Goal: Book appointment/travel/reservation

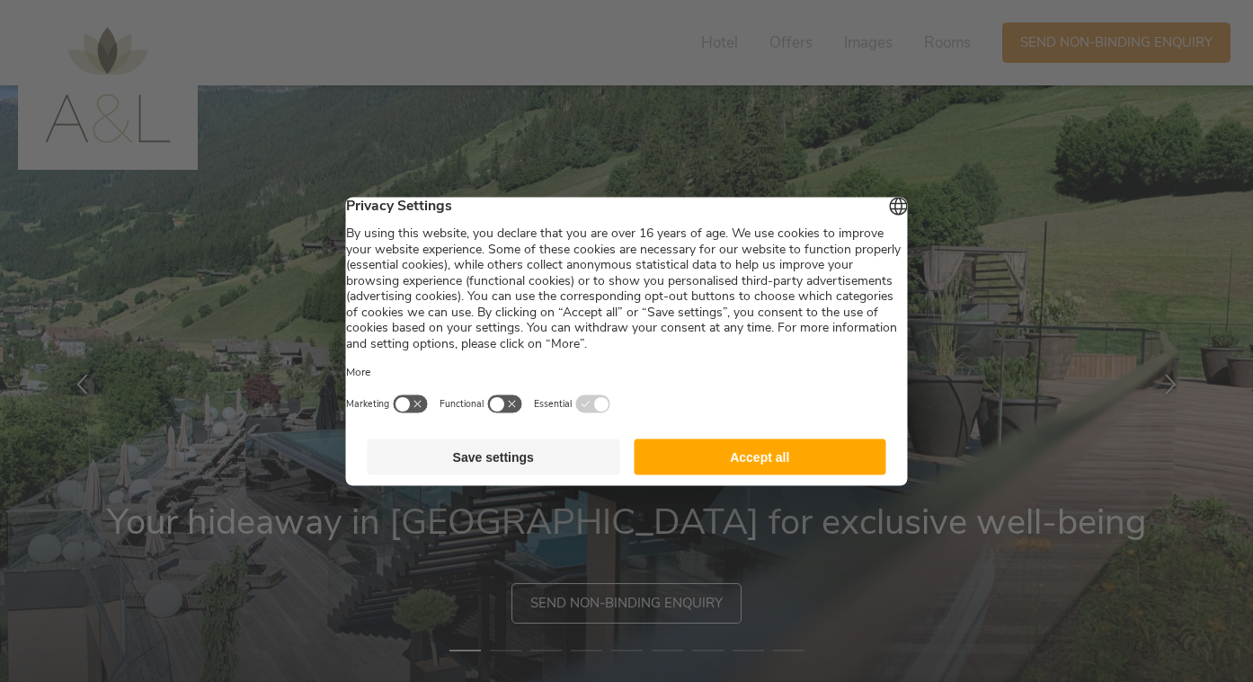
click at [754, 457] on button "Accept all" at bounding box center [760, 457] width 253 height 36
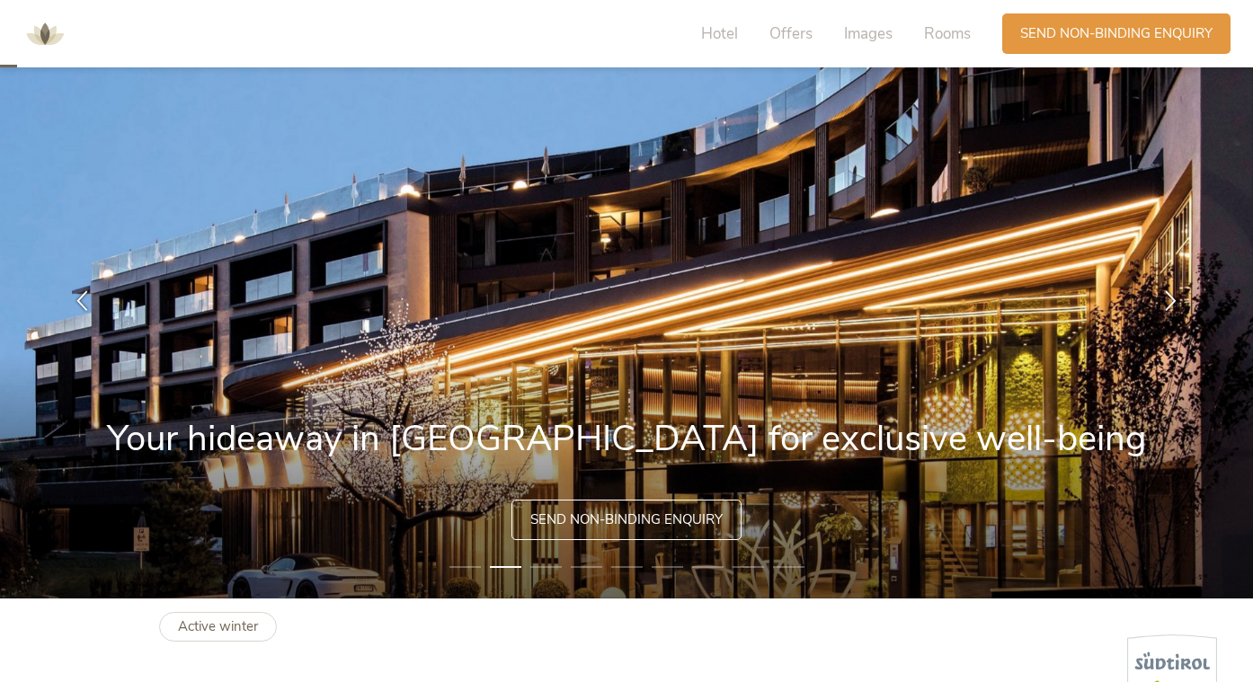
scroll to position [76, 0]
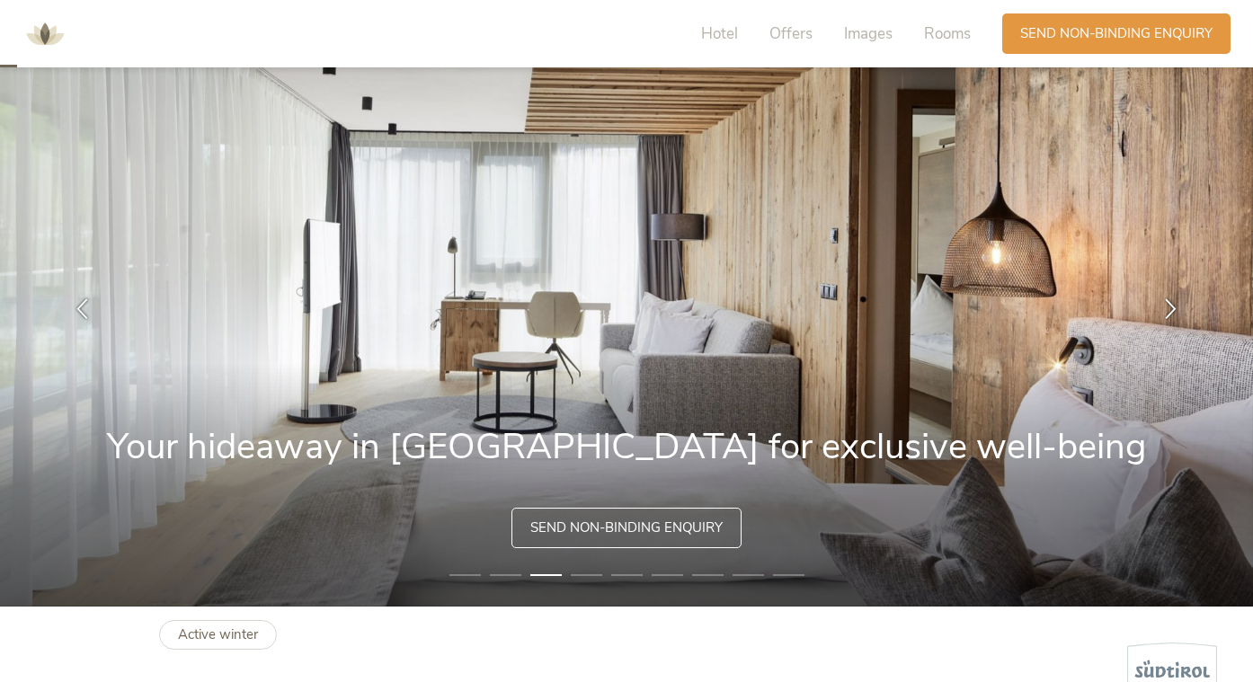
click at [551, 568] on li "3" at bounding box center [546, 575] width 31 height 18
click at [588, 576] on li "4" at bounding box center [586, 575] width 31 height 18
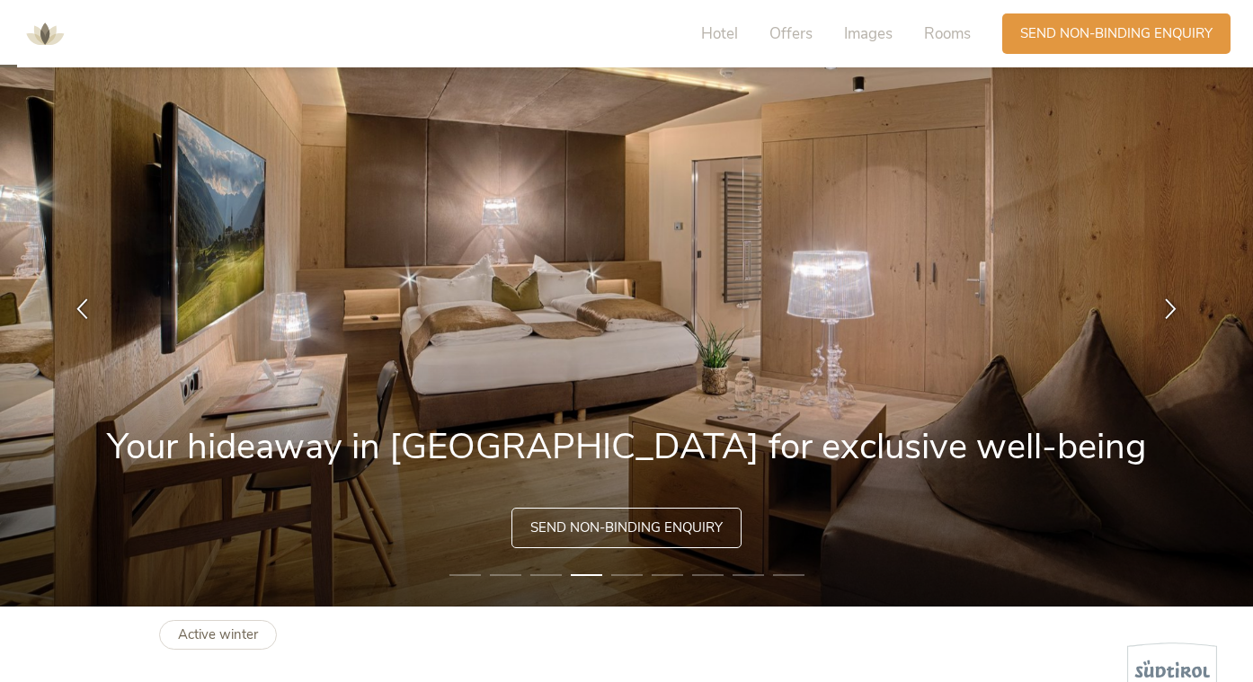
click at [611, 576] on li "5" at bounding box center [626, 575] width 31 height 18
click at [638, 575] on li "5" at bounding box center [626, 575] width 31 height 18
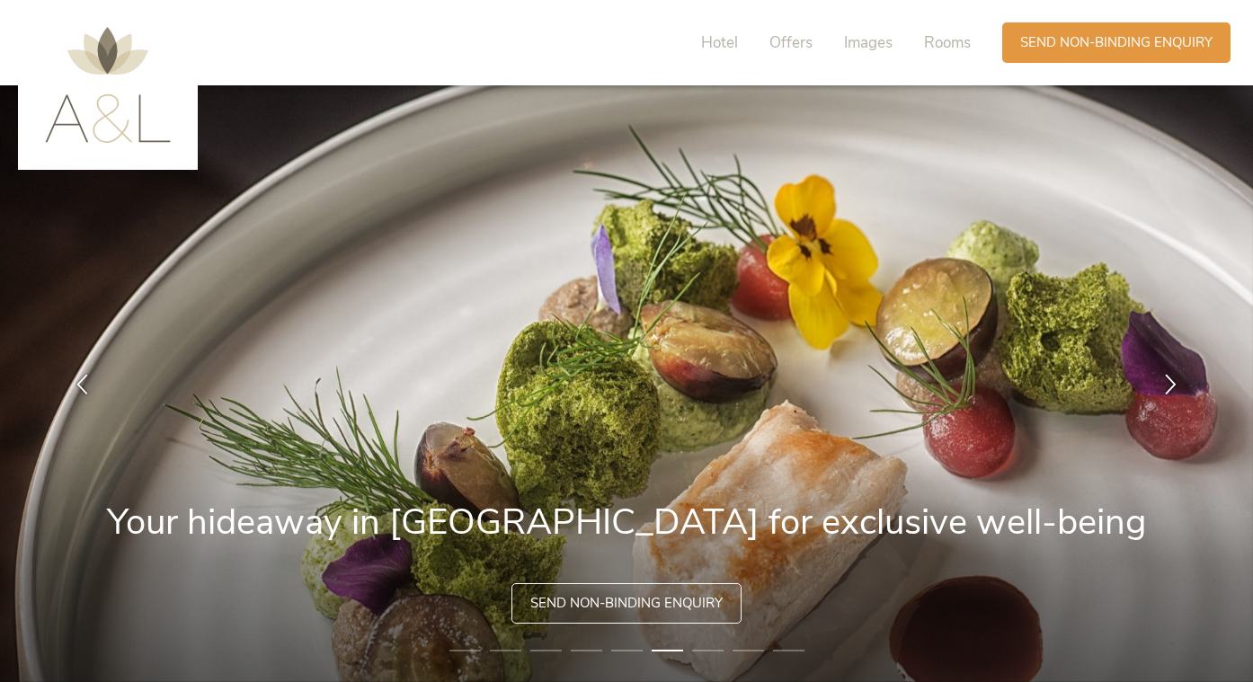
scroll to position [5, 0]
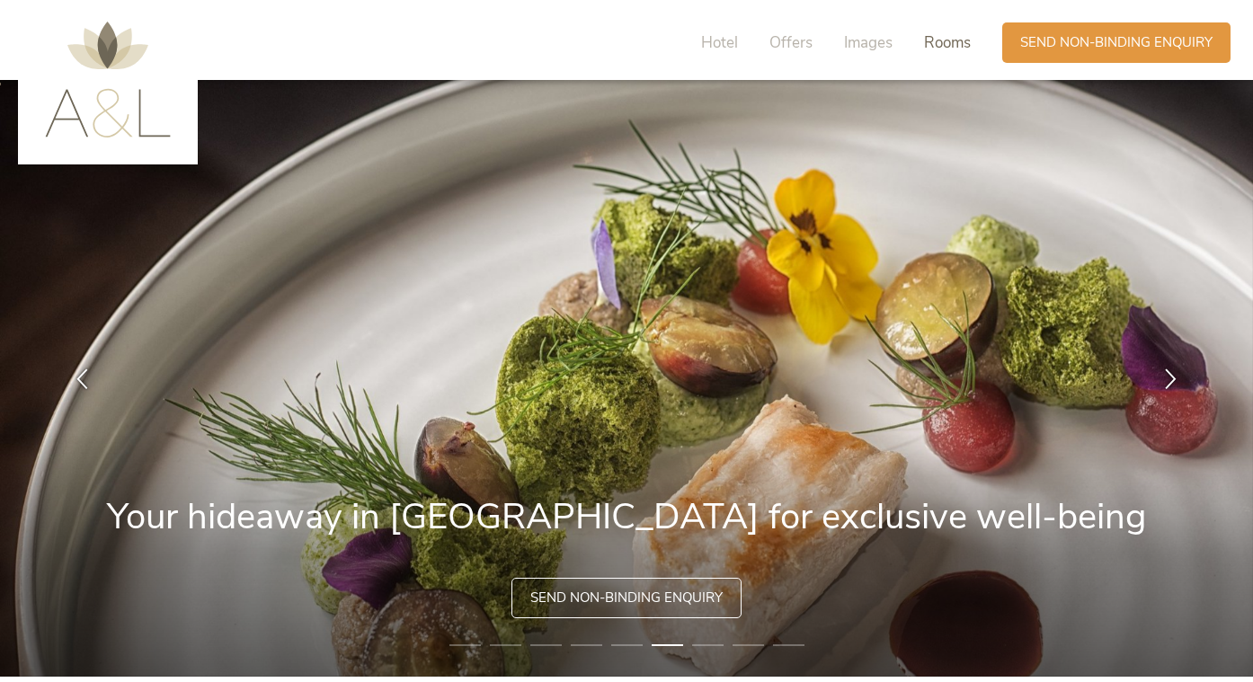
click at [939, 43] on span "Rooms" at bounding box center [947, 42] width 47 height 21
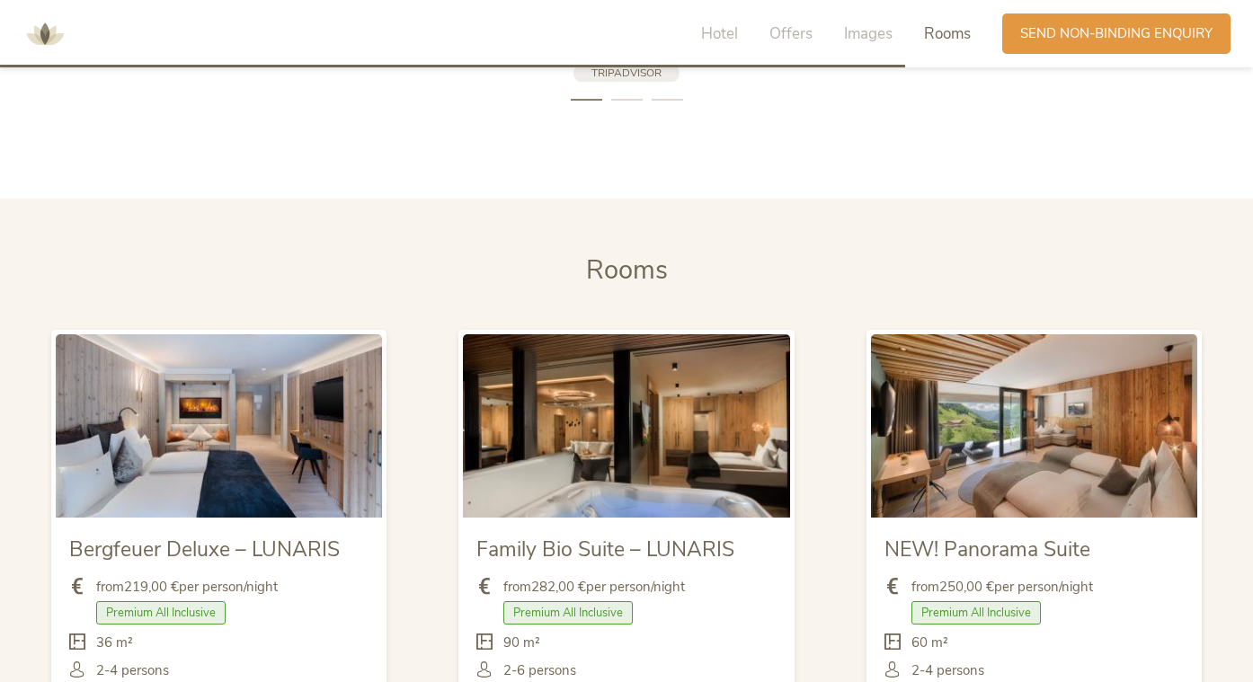
scroll to position [4155, 0]
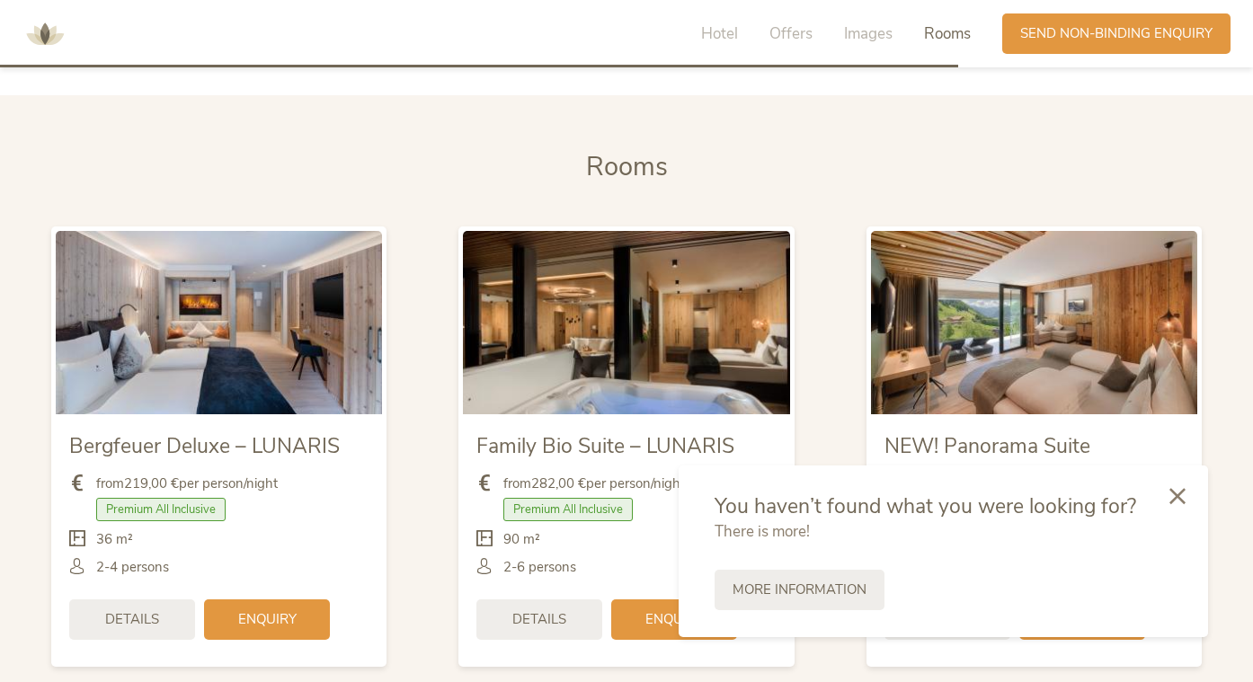
click at [975, 323] on img at bounding box center [1034, 322] width 326 height 183
click at [1179, 488] on icon at bounding box center [1178, 494] width 16 height 16
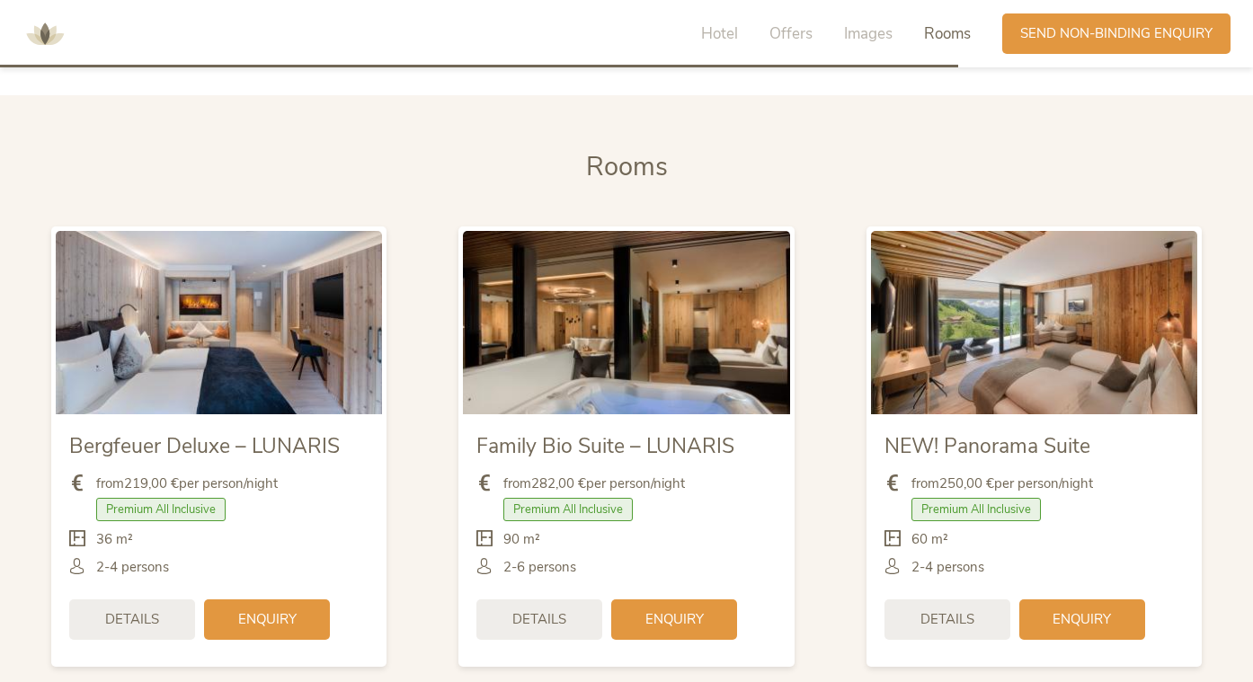
click at [1046, 371] on img at bounding box center [1034, 322] width 326 height 183
click at [982, 301] on img at bounding box center [1034, 322] width 326 height 183
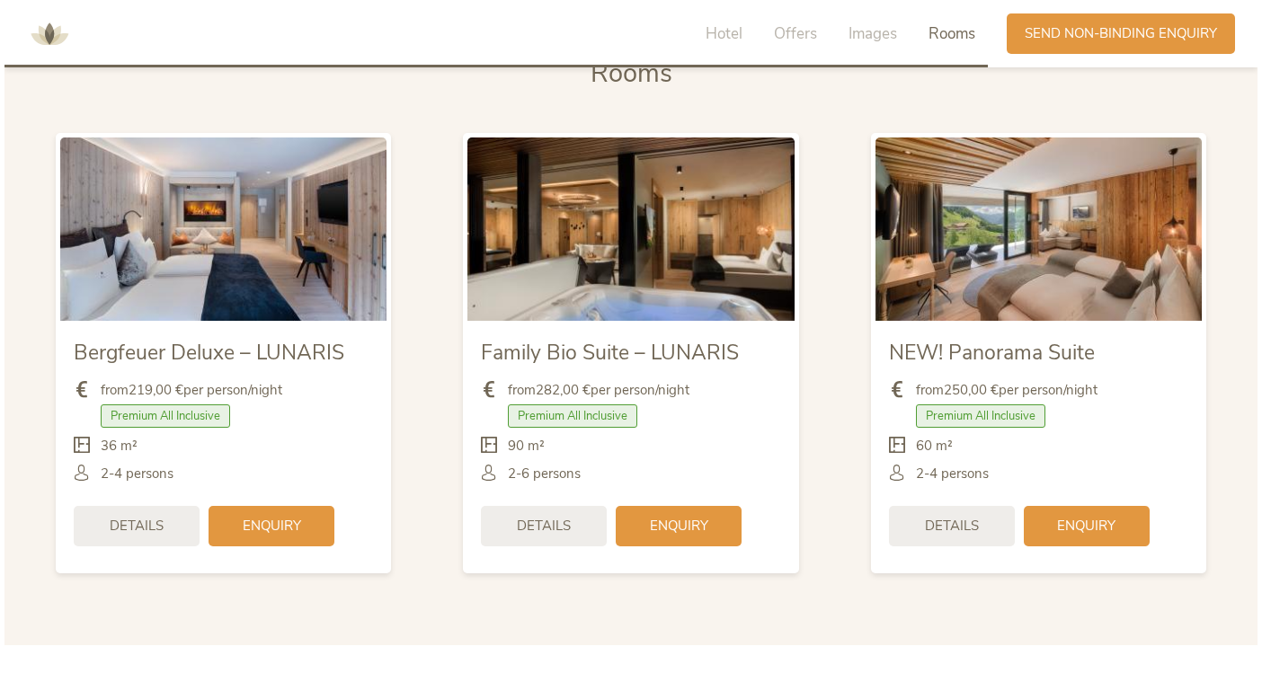
scroll to position [4262, 0]
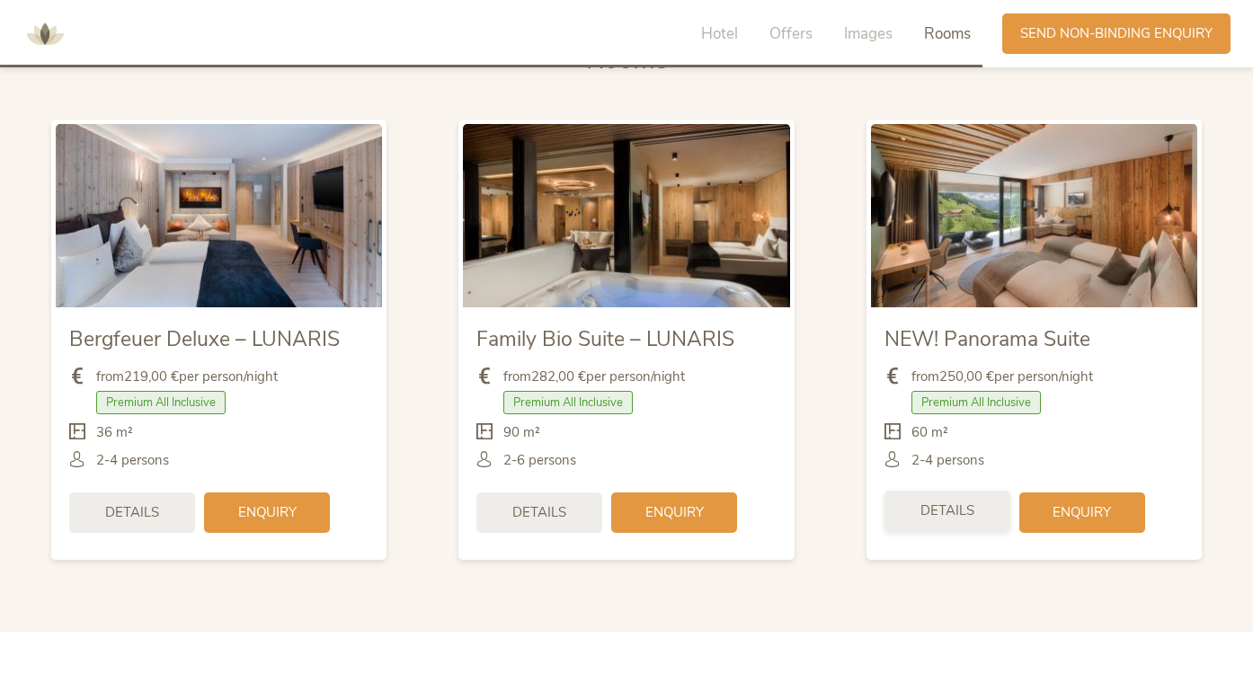
click at [990, 513] on div "Details" at bounding box center [948, 511] width 126 height 40
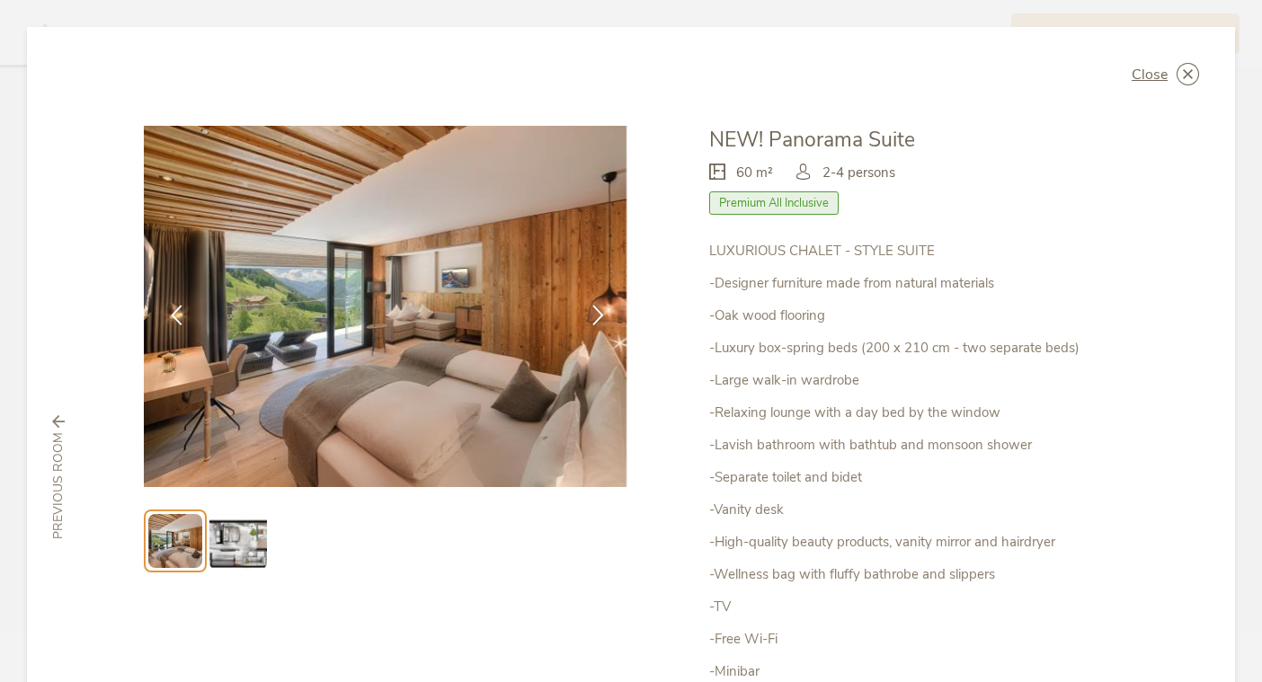
click at [265, 526] on img at bounding box center [239, 542] width 58 height 58
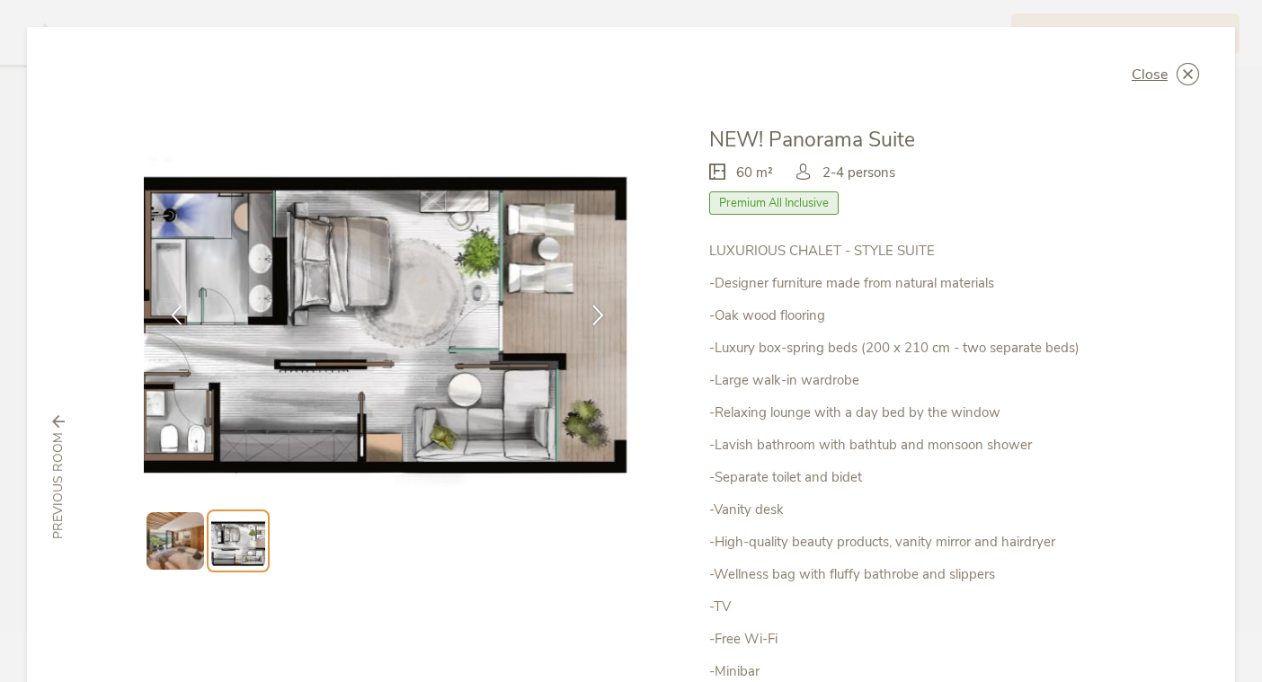
click at [148, 549] on img at bounding box center [176, 542] width 58 height 58
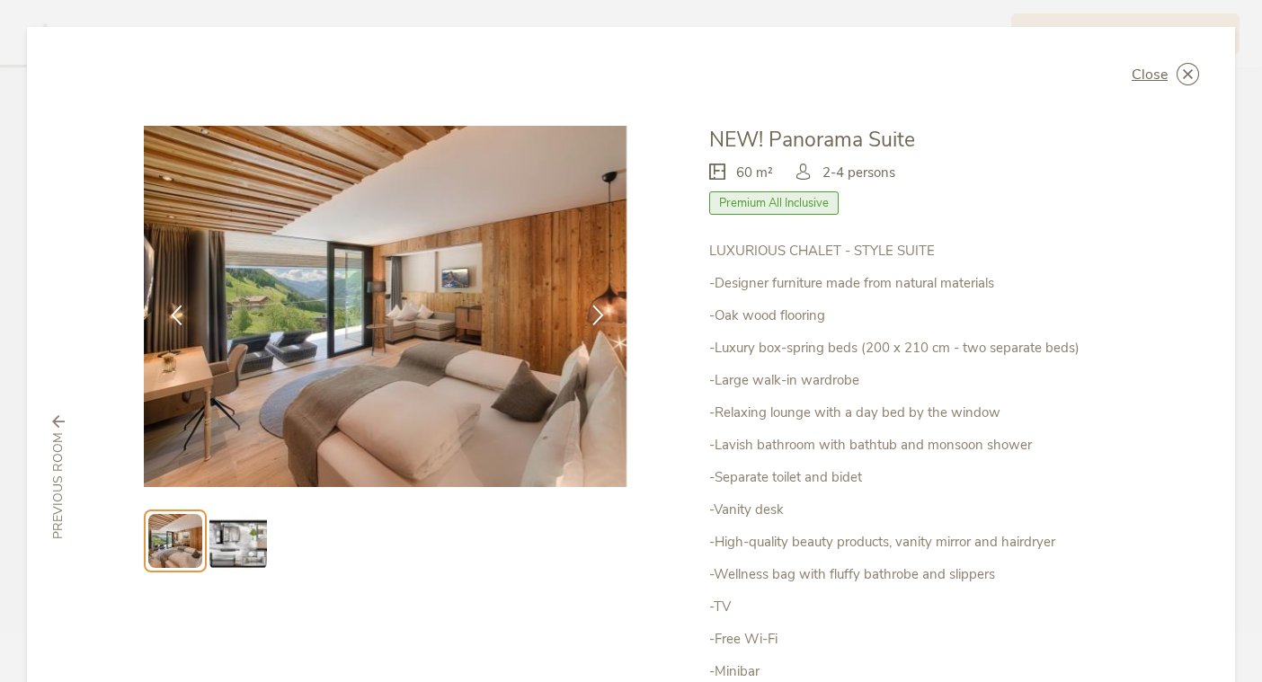
click at [148, 549] on img at bounding box center [175, 541] width 54 height 54
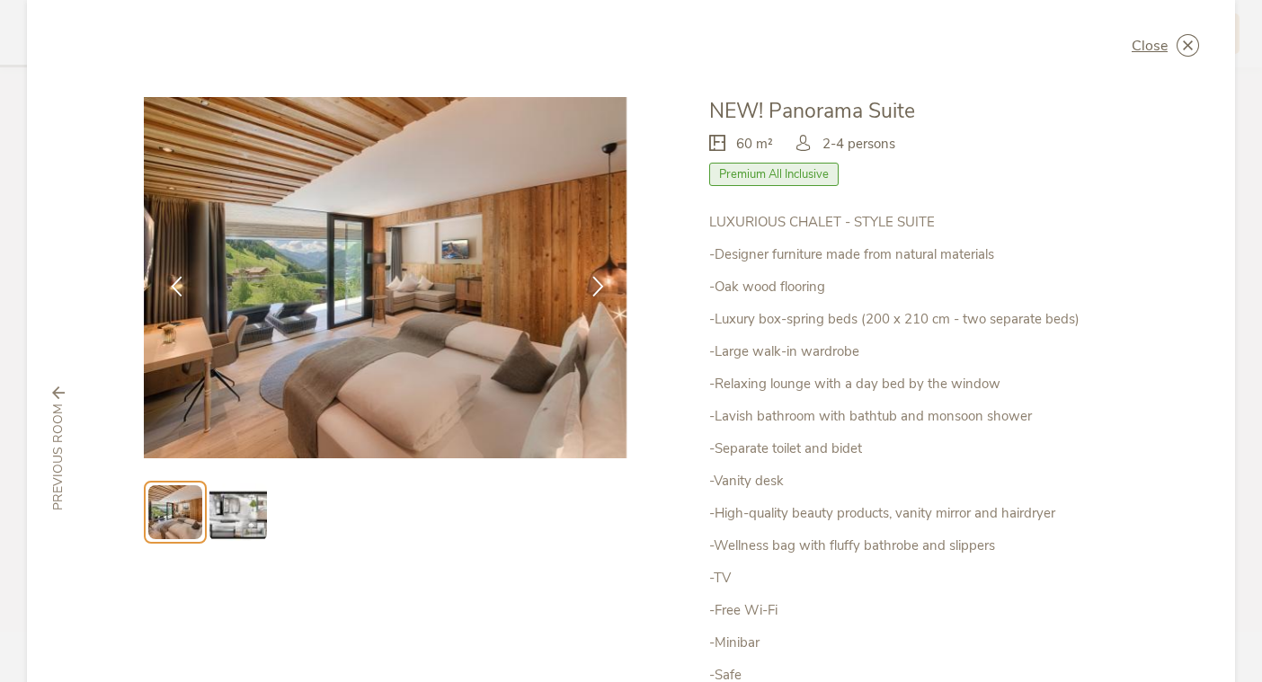
scroll to position [20, 0]
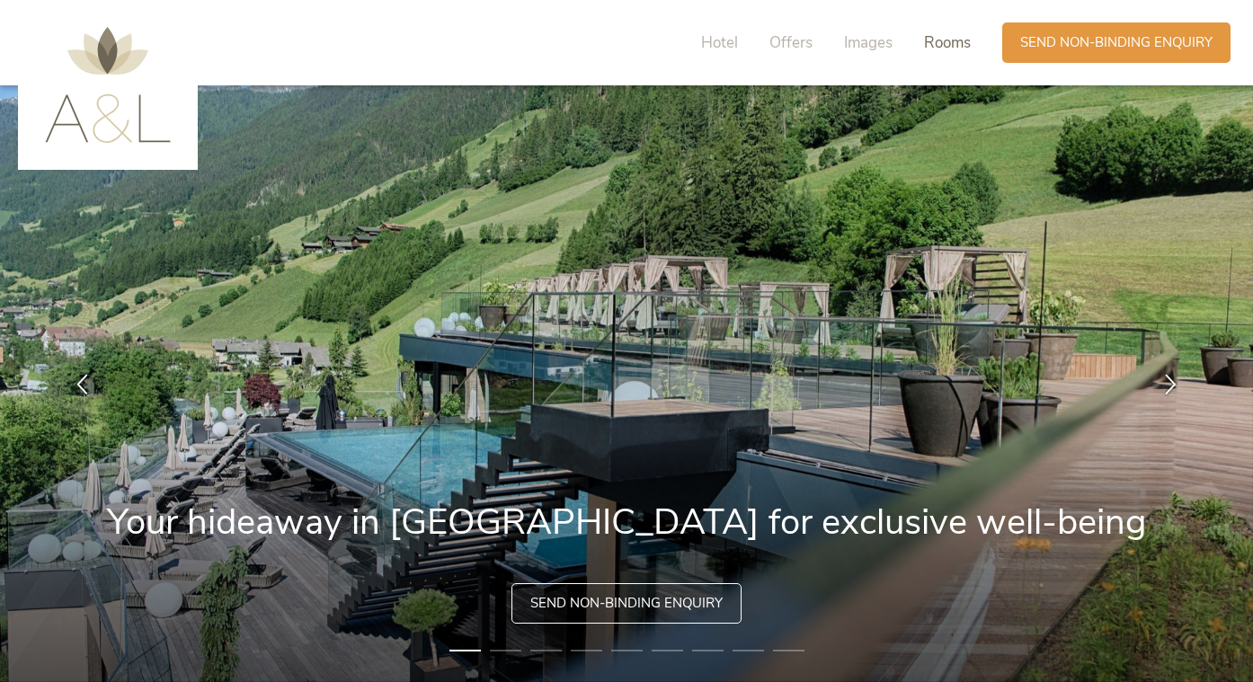
click at [947, 43] on span "Rooms" at bounding box center [947, 42] width 47 height 21
